Goal: Obtain resource: Download file/media

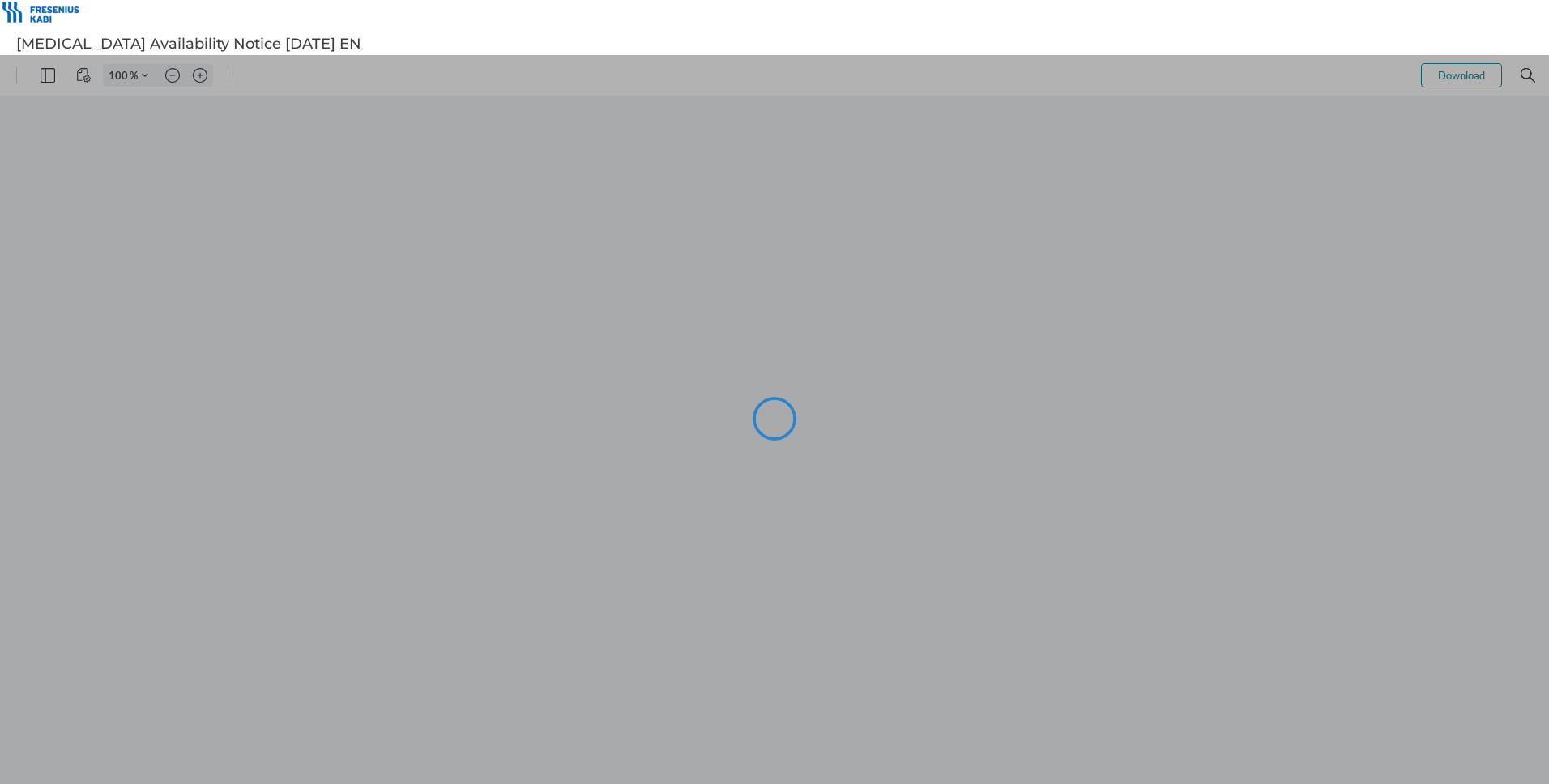
type input "107"
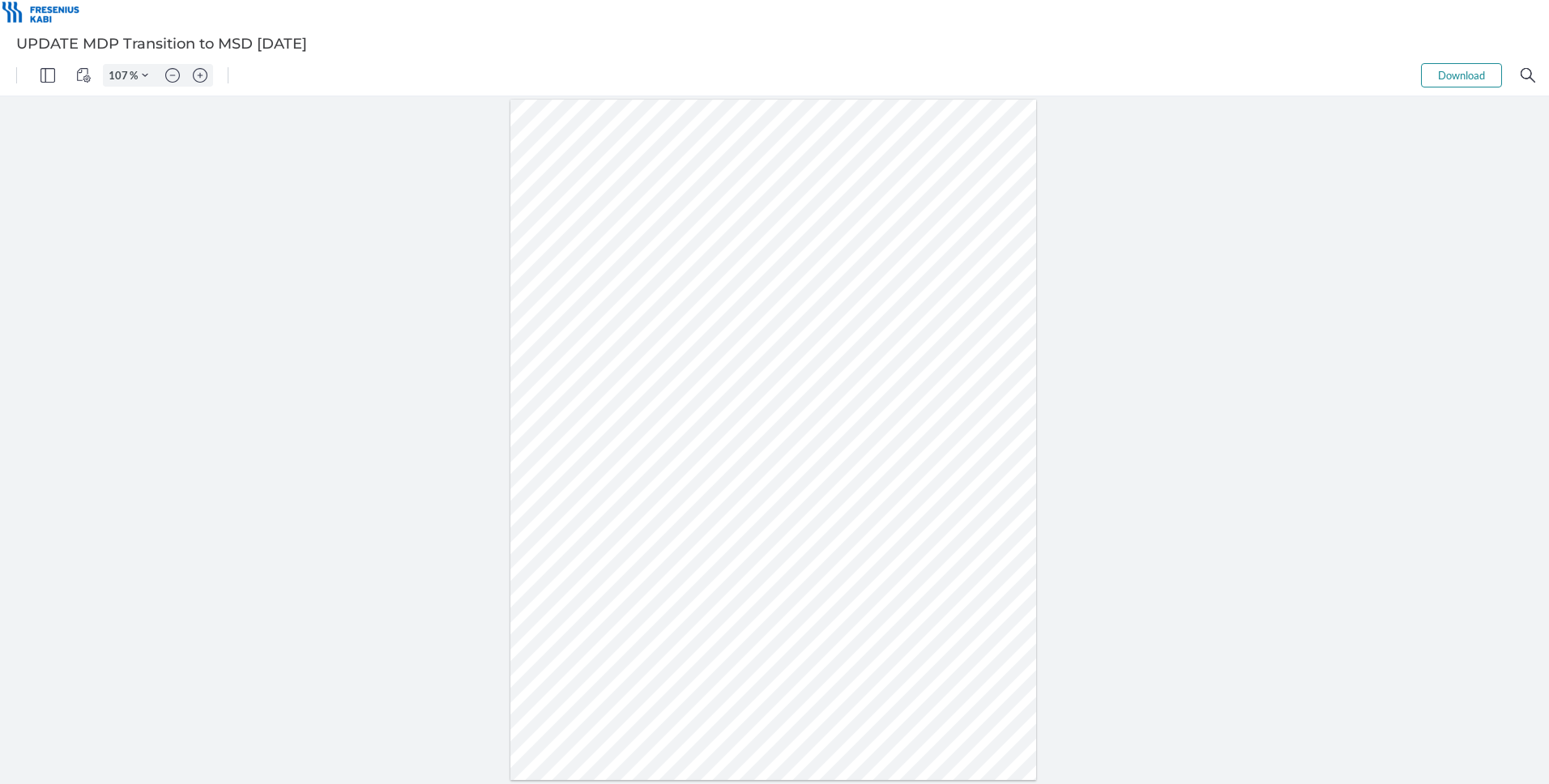
click at [1435, 73] on button "Download" at bounding box center [1461, 75] width 81 height 24
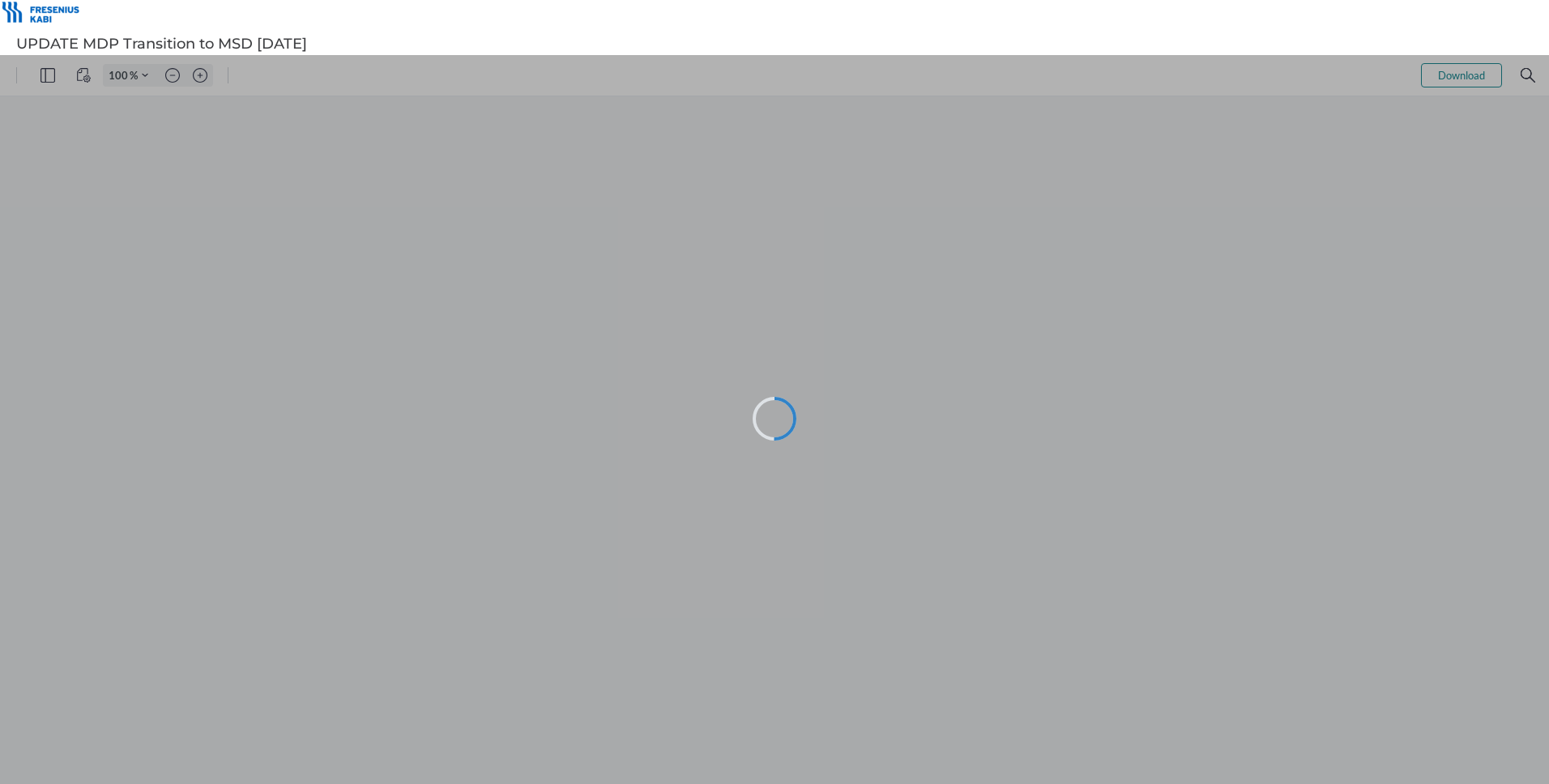
type input "107"
